Goal: Task Accomplishment & Management: Manage account settings

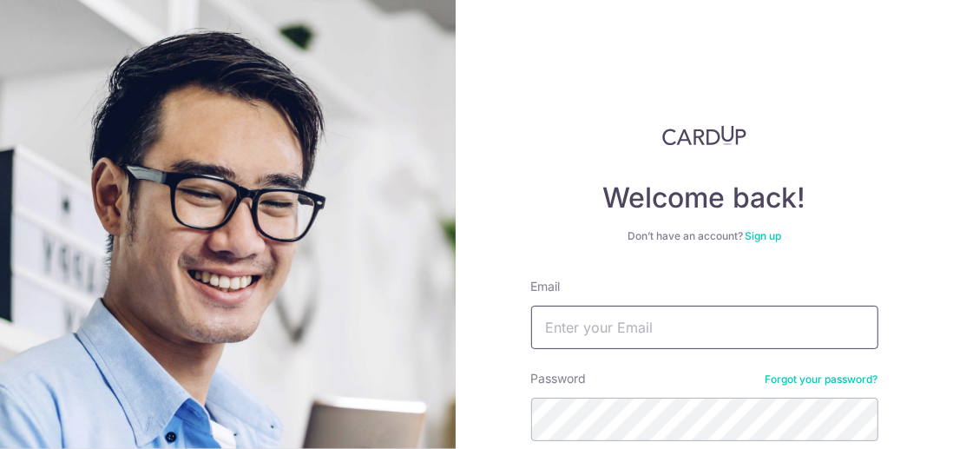
click at [590, 329] on input "Email" at bounding box center [704, 326] width 347 height 43
type input "[PERSON_NAME][EMAIL_ADDRESS][DOMAIN_NAME]"
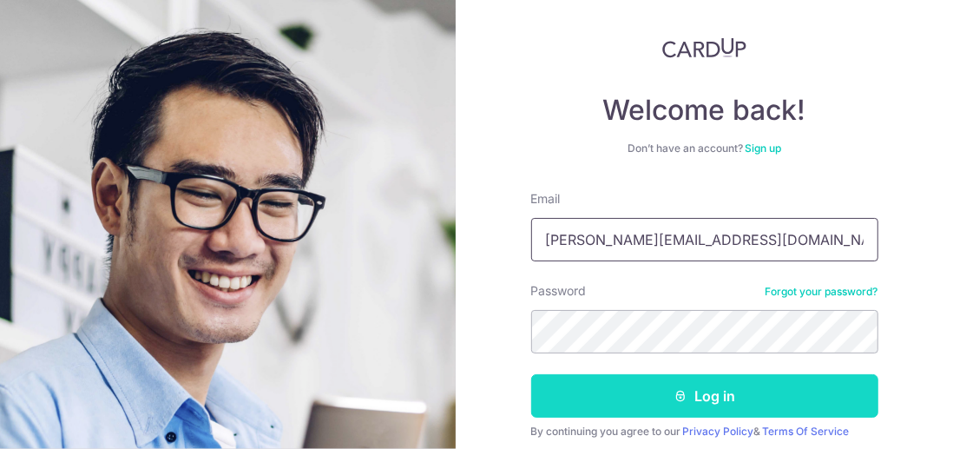
scroll to position [153, 0]
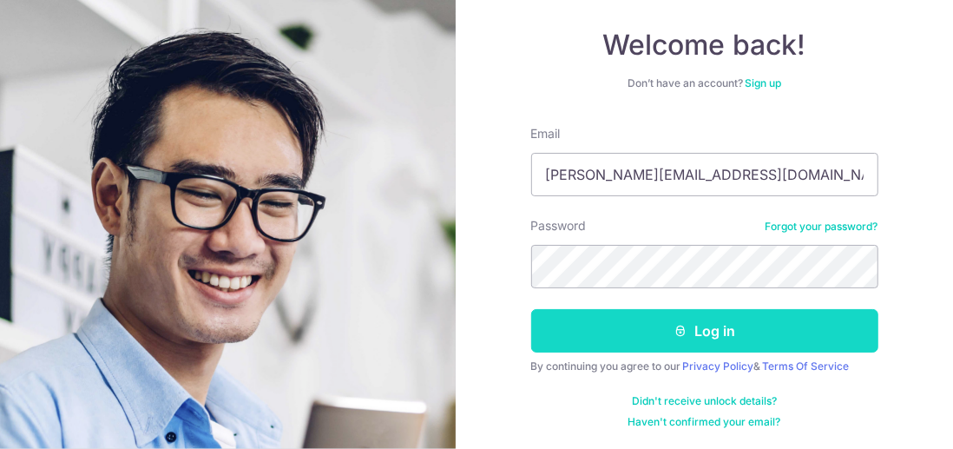
click at [700, 327] on button "Log in" at bounding box center [704, 330] width 347 height 43
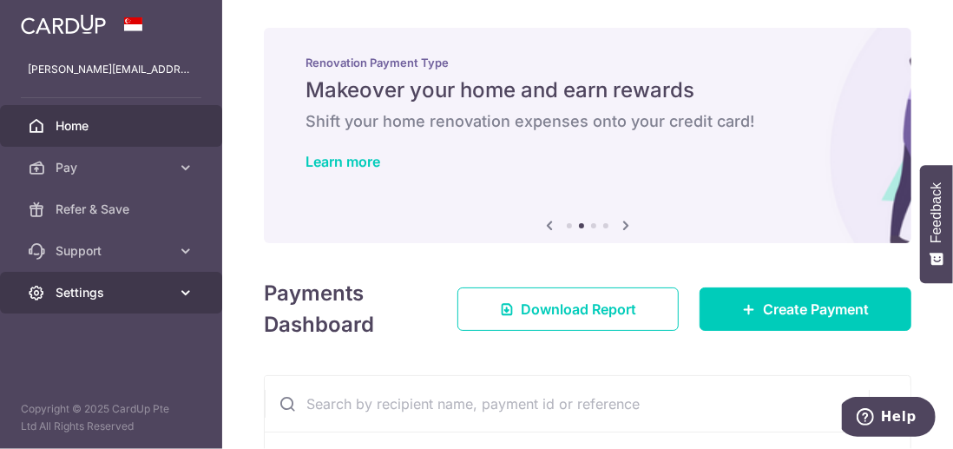
click at [185, 292] on icon at bounding box center [185, 292] width 17 height 17
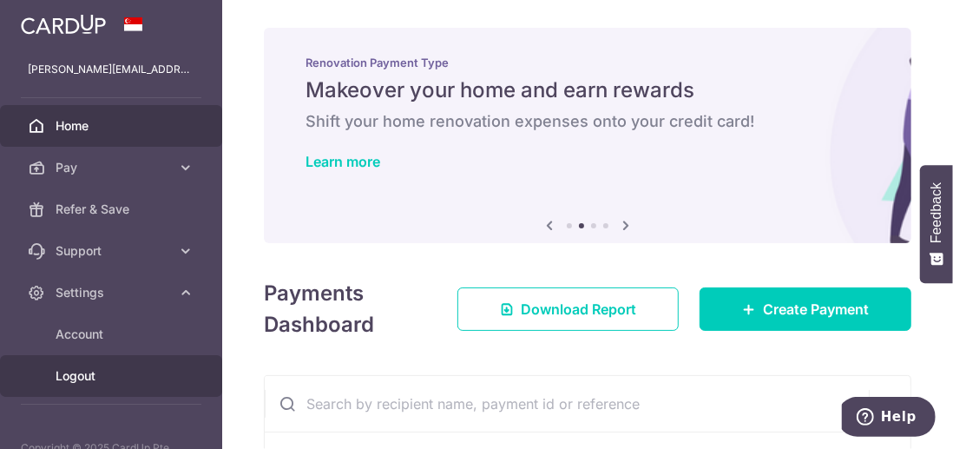
click at [107, 371] on span "Logout" at bounding box center [113, 375] width 115 height 17
